Goal: Transaction & Acquisition: Purchase product/service

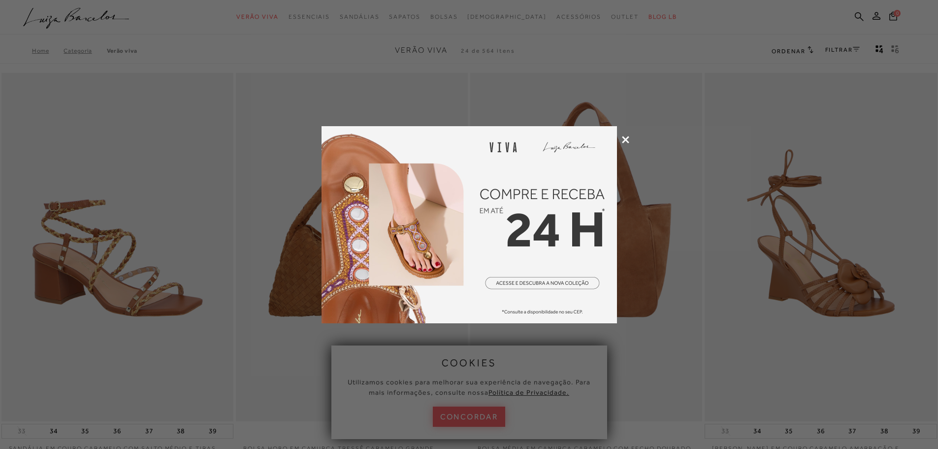
click at [544, 309] on img at bounding box center [469, 224] width 295 height 197
click at [551, 282] on img at bounding box center [469, 224] width 295 height 197
click at [623, 134] on div at bounding box center [469, 224] width 938 height 449
click at [624, 141] on icon at bounding box center [625, 139] width 7 height 7
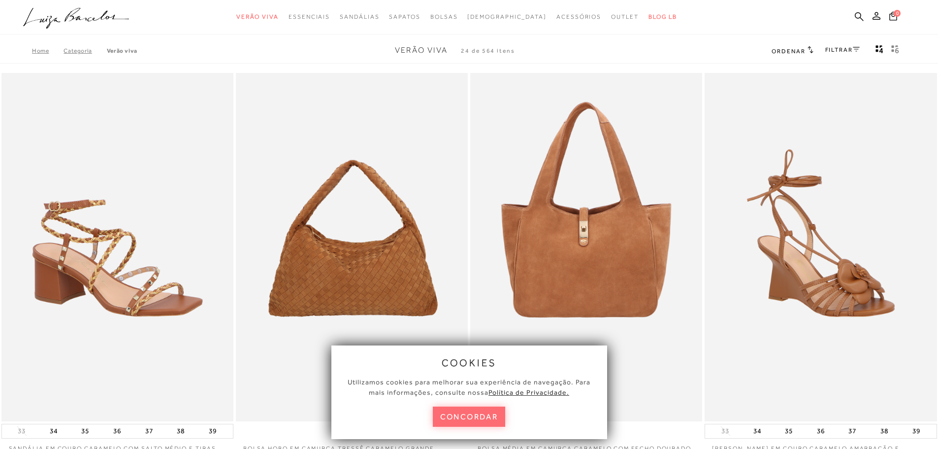
click at [475, 421] on button "concordar" at bounding box center [469, 416] width 73 height 20
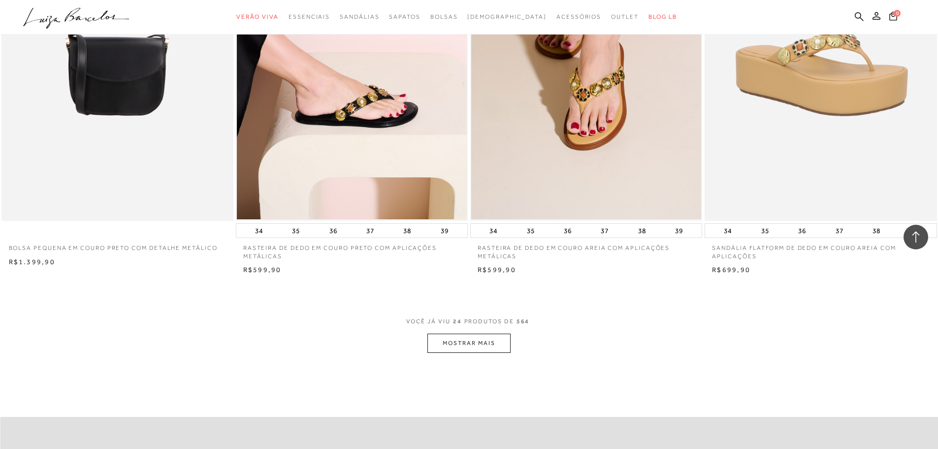
scroll to position [2265, 0]
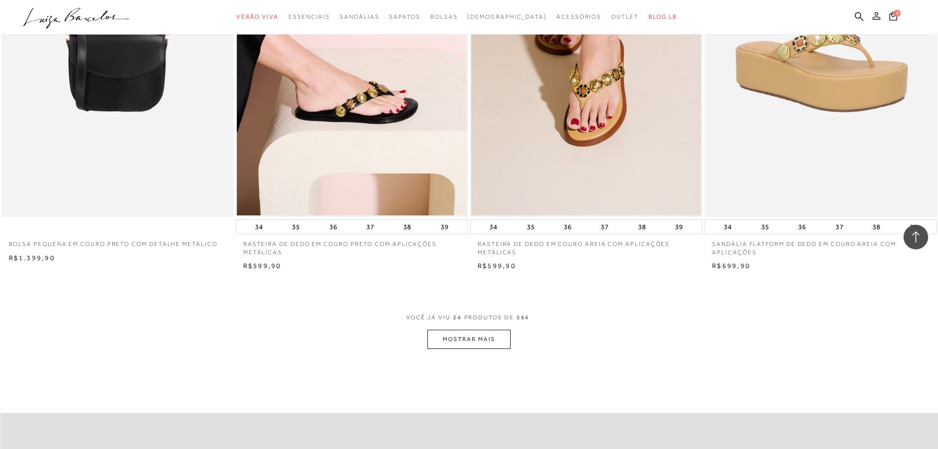
click at [879, 17] on icon at bounding box center [877, 16] width 8 height 8
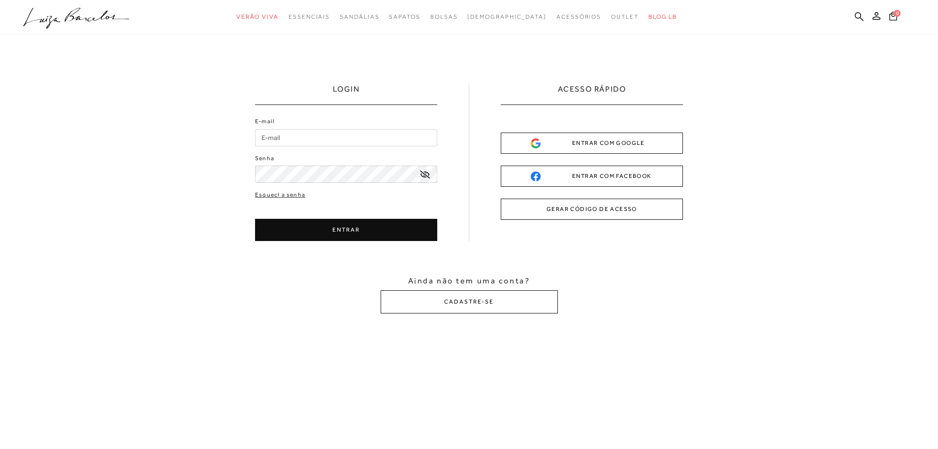
click at [614, 142] on div "ENTRAR COM GOOGLE" at bounding box center [592, 143] width 122 height 10
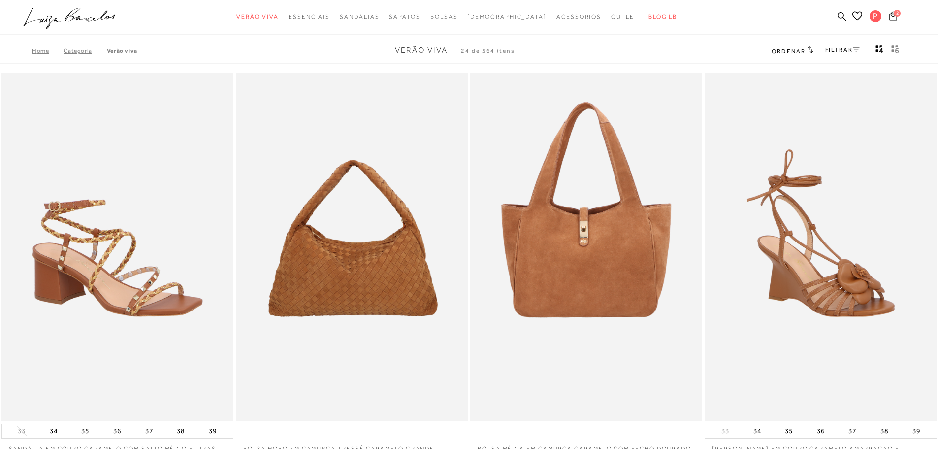
click at [896, 16] on span "2" at bounding box center [897, 13] width 7 height 7
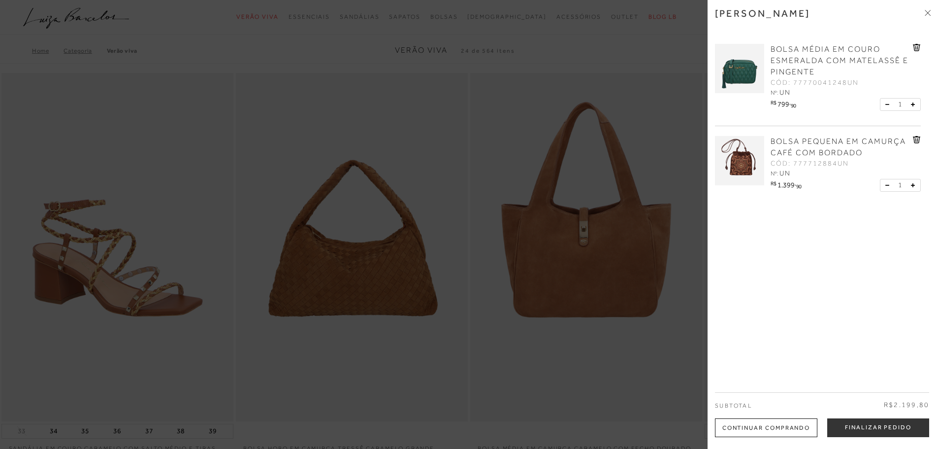
click at [914, 44] on icon at bounding box center [916, 47] width 7 height 7
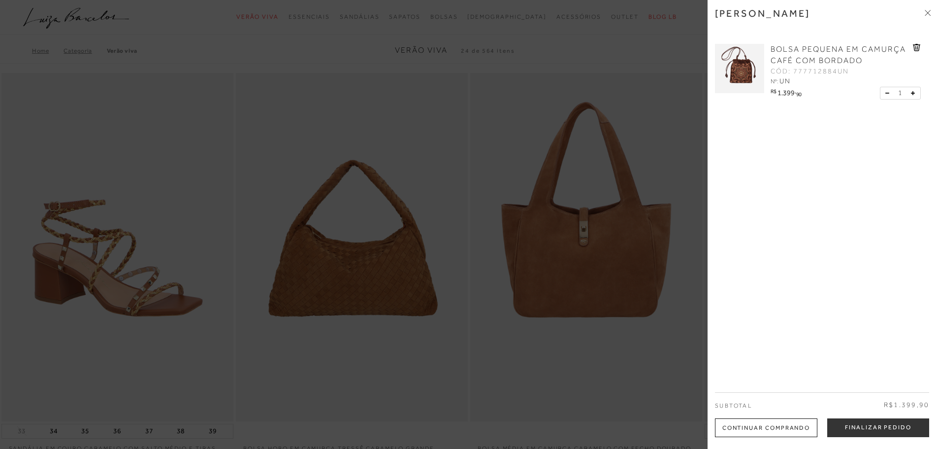
click at [927, 12] on icon at bounding box center [928, 13] width 6 height 6
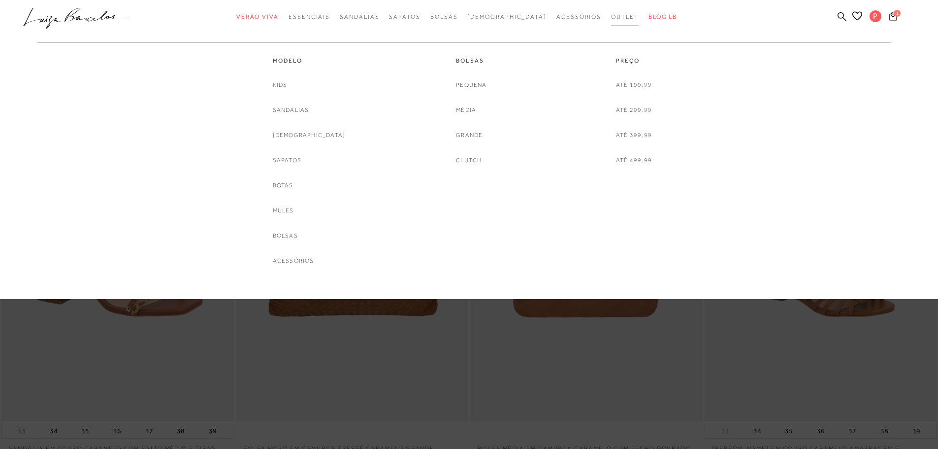
click at [611, 17] on span "Outlet" at bounding box center [625, 16] width 28 height 7
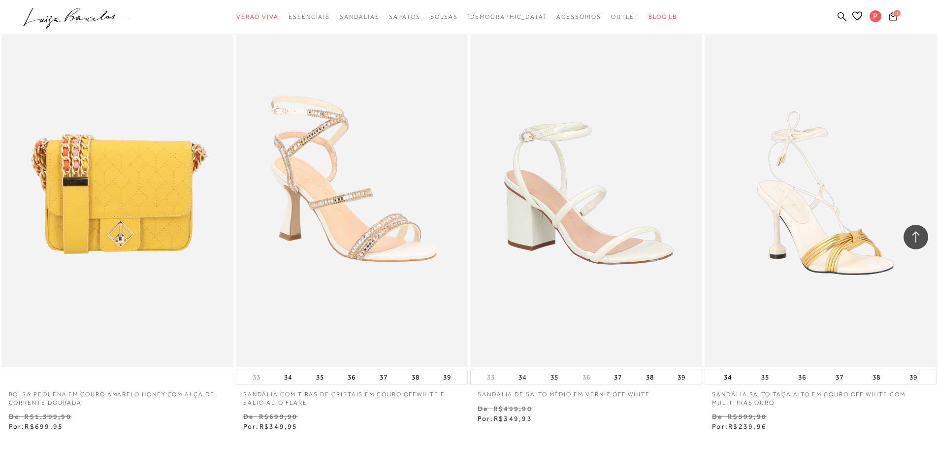
scroll to position [2216, 0]
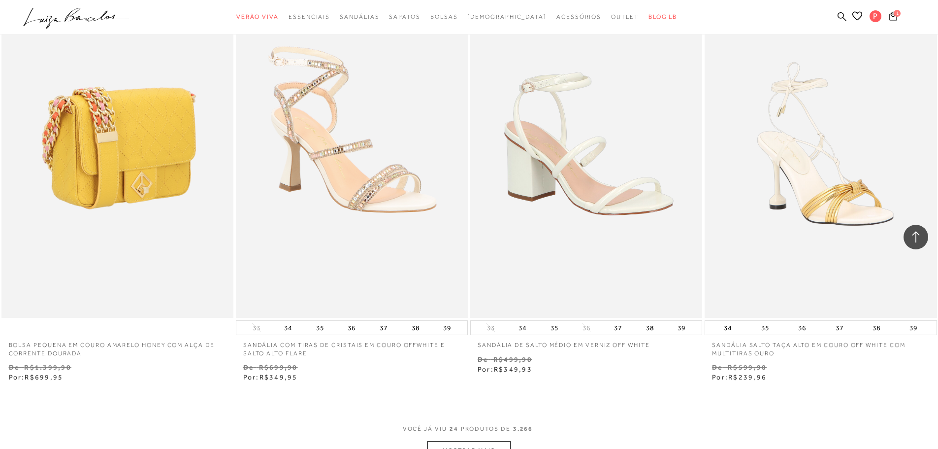
click at [134, 193] on img at bounding box center [117, 143] width 231 height 348
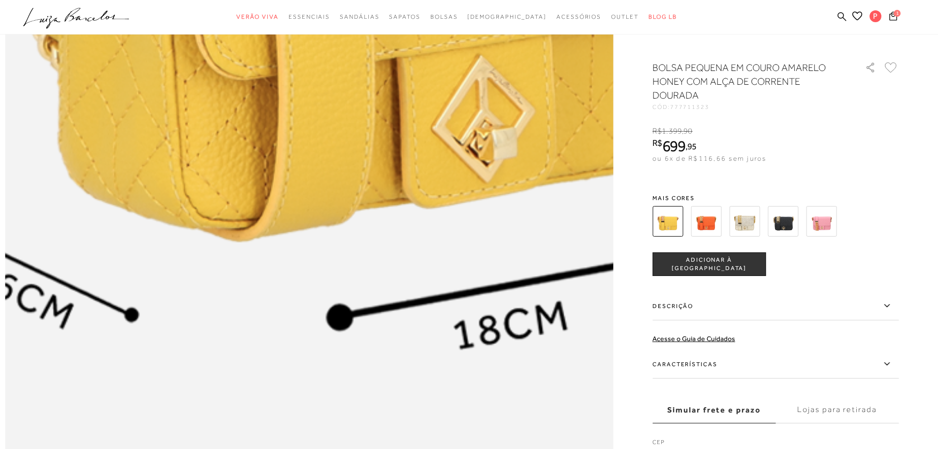
scroll to position [1379, 0]
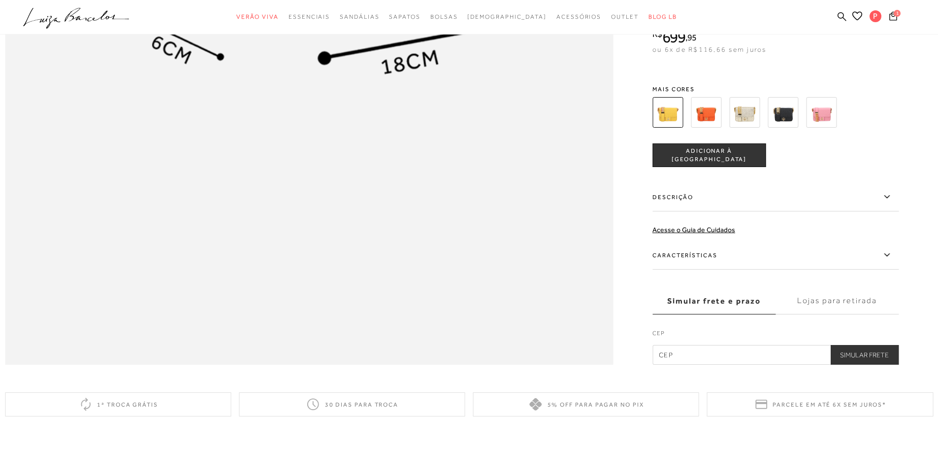
click at [792, 128] on img at bounding box center [783, 112] width 31 height 31
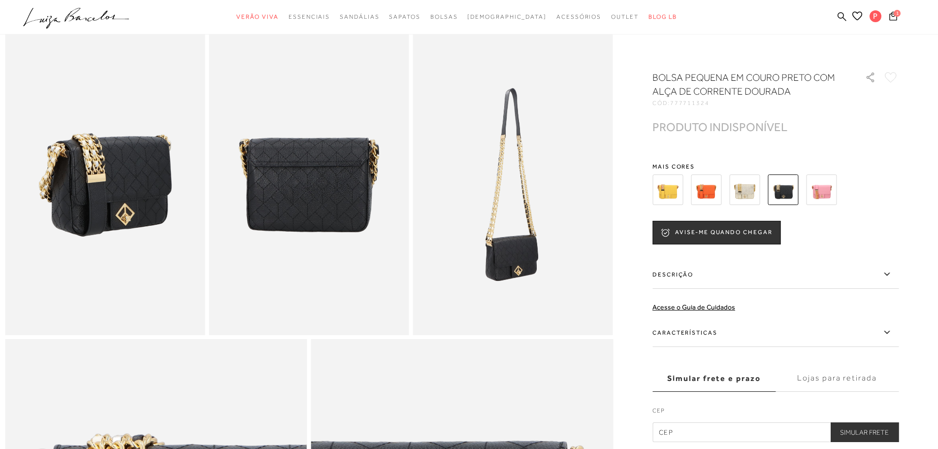
scroll to position [689, 0]
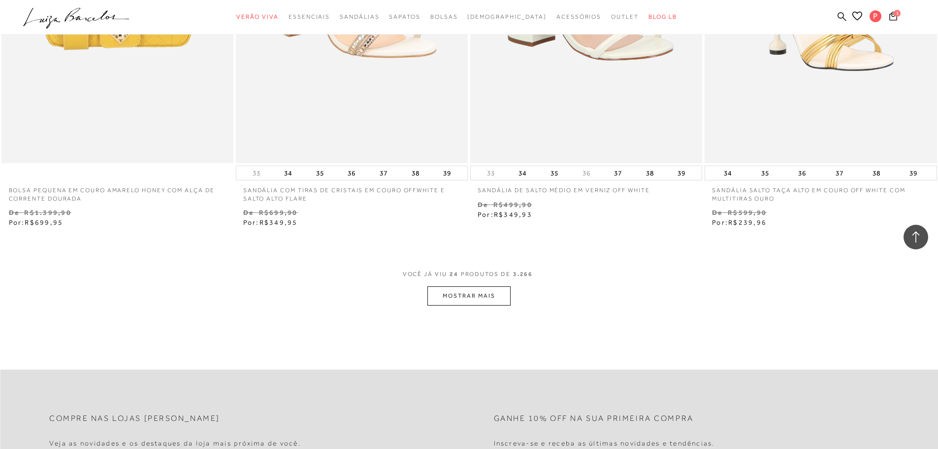
scroll to position [2413, 0]
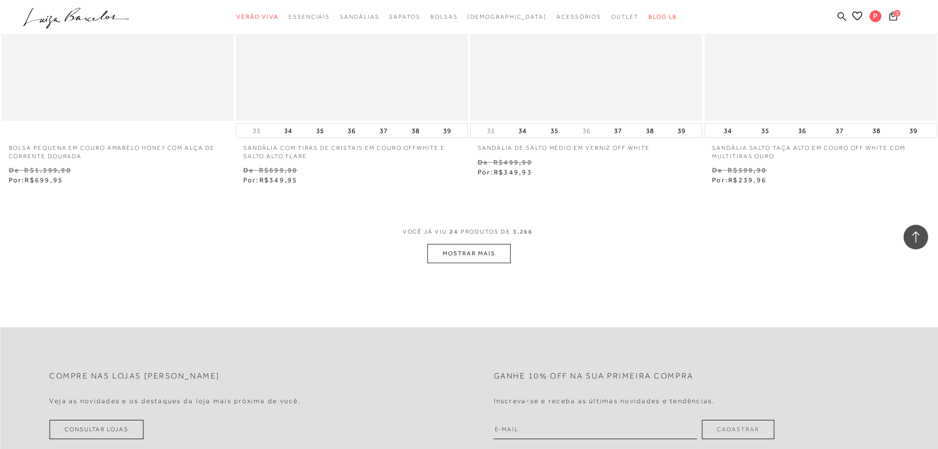
click at [472, 252] on button "MOSTRAR MAIS" at bounding box center [468, 253] width 83 height 19
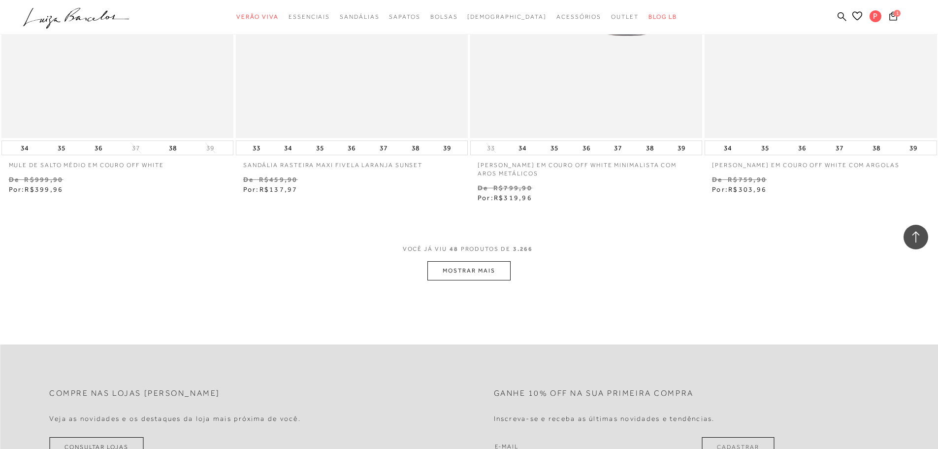
scroll to position [4925, 0]
click at [455, 271] on button "MOSTRAR MAIS" at bounding box center [468, 268] width 83 height 19
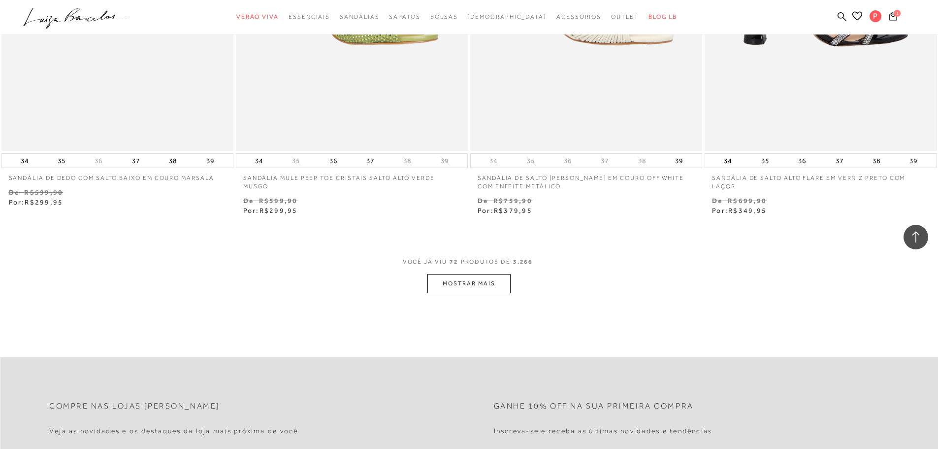
scroll to position [7437, 0]
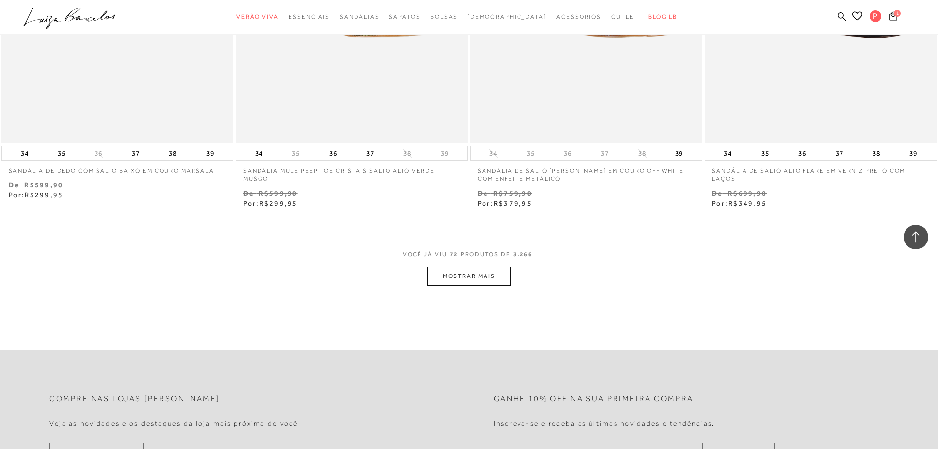
click at [475, 277] on button "MOSTRAR MAIS" at bounding box center [468, 275] width 83 height 19
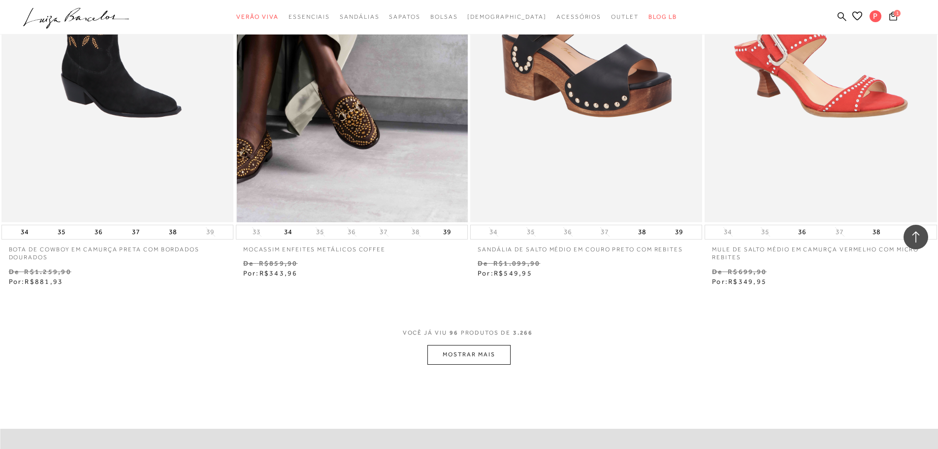
scroll to position [9899, 0]
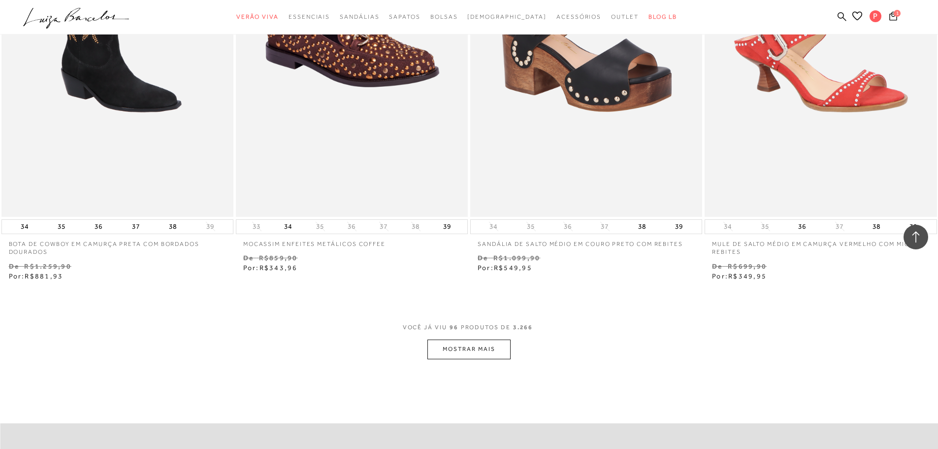
click at [483, 352] on button "MOSTRAR MAIS" at bounding box center [468, 348] width 83 height 19
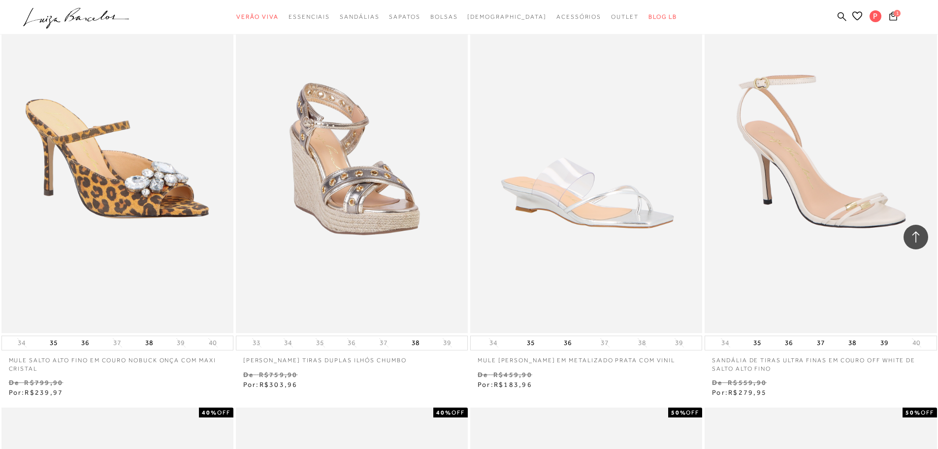
scroll to position [10638, 0]
